Goal: Information Seeking & Learning: Learn about a topic

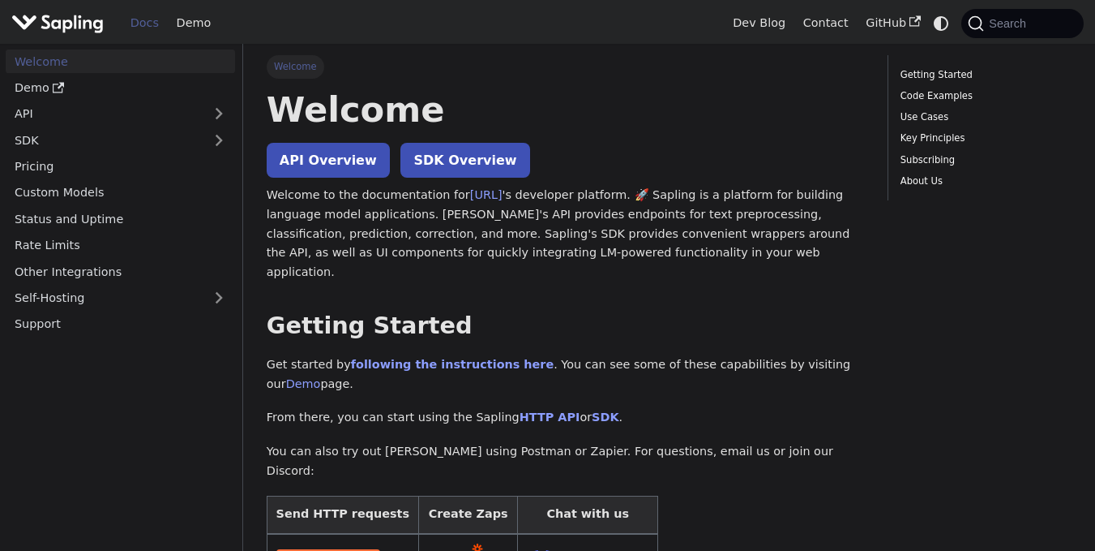
scroll to position [108, 0]
